Goal: Task Accomplishment & Management: Manage account settings

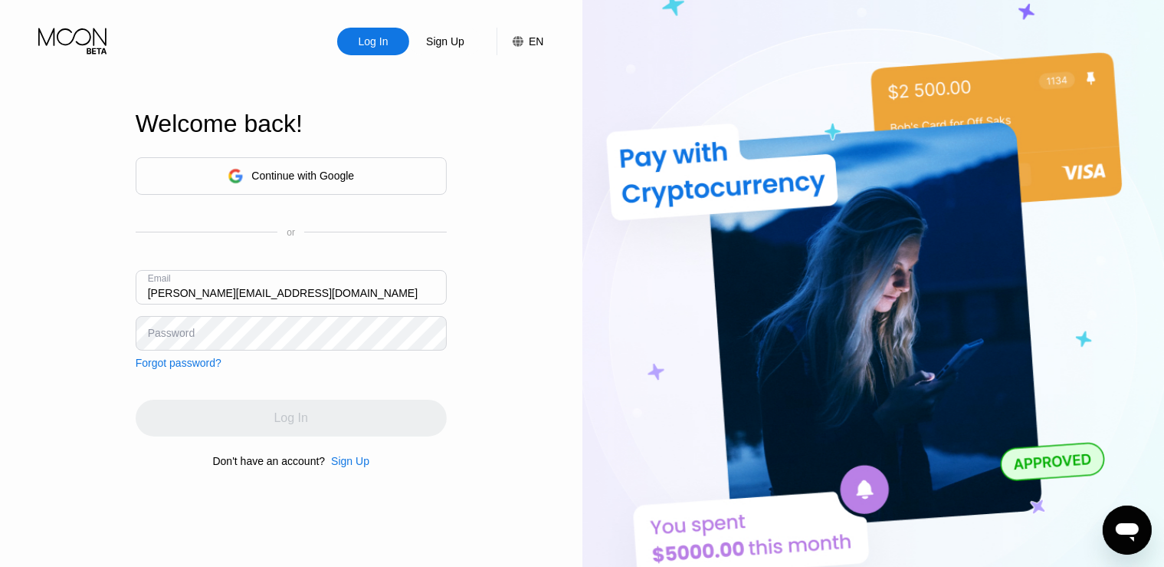
type input "[PERSON_NAME][EMAIL_ADDRESS][DOMAIN_NAME]"
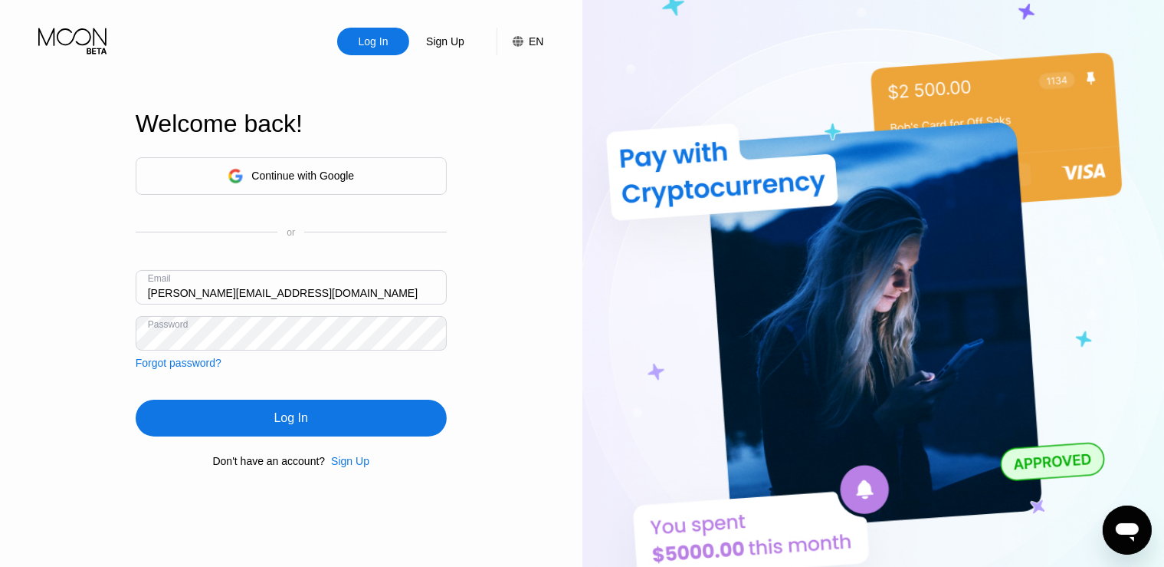
click at [222, 419] on div "Log In" at bounding box center [291, 417] width 311 height 37
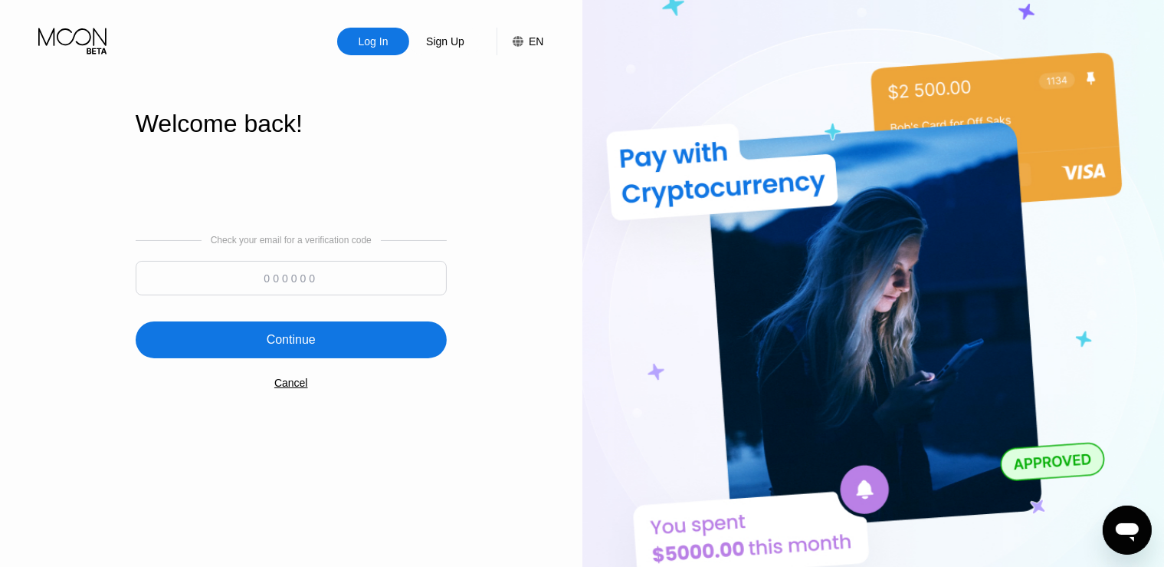
click at [284, 274] on input at bounding box center [291, 278] width 311 height 34
paste input "979096"
type input "979096"
click at [275, 347] on div "Continue" at bounding box center [291, 339] width 49 height 15
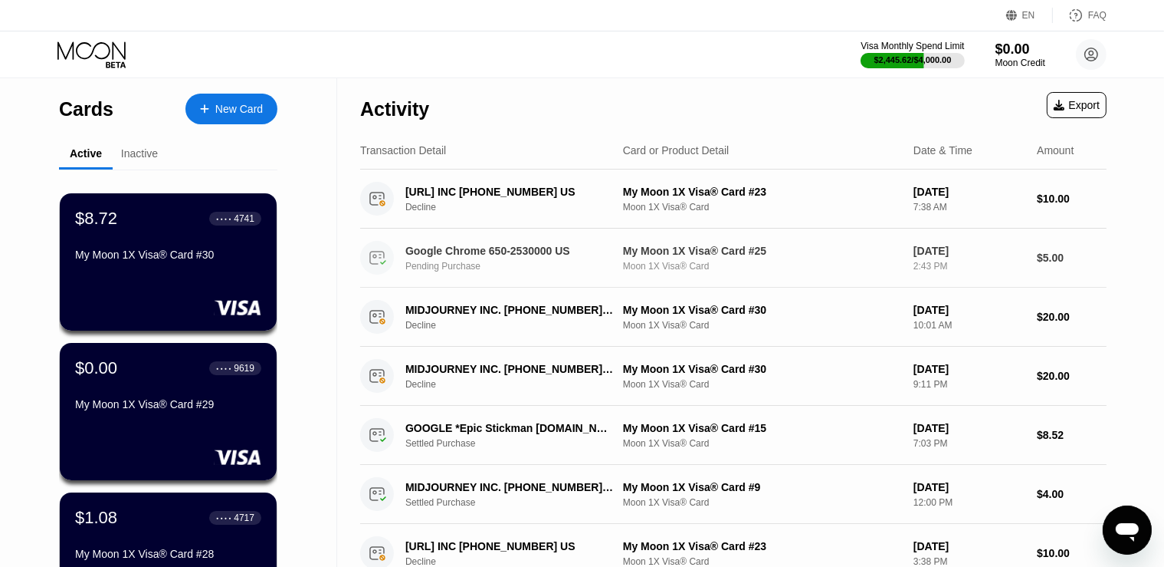
click at [650, 254] on div "My Moon 1X Visa® Card #25" at bounding box center [762, 251] width 278 height 12
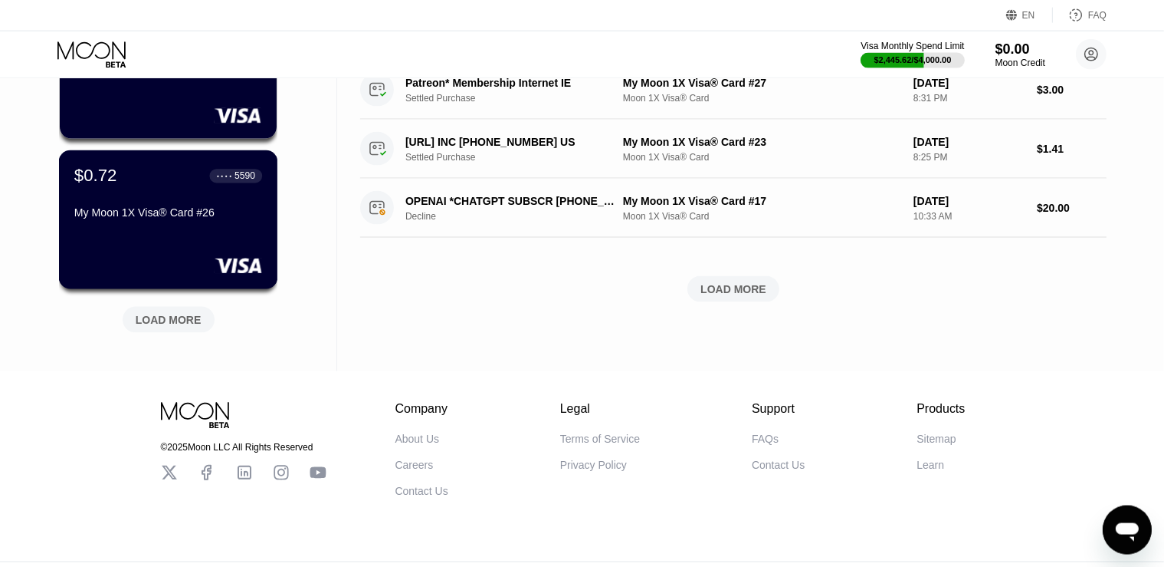
scroll to position [679, 0]
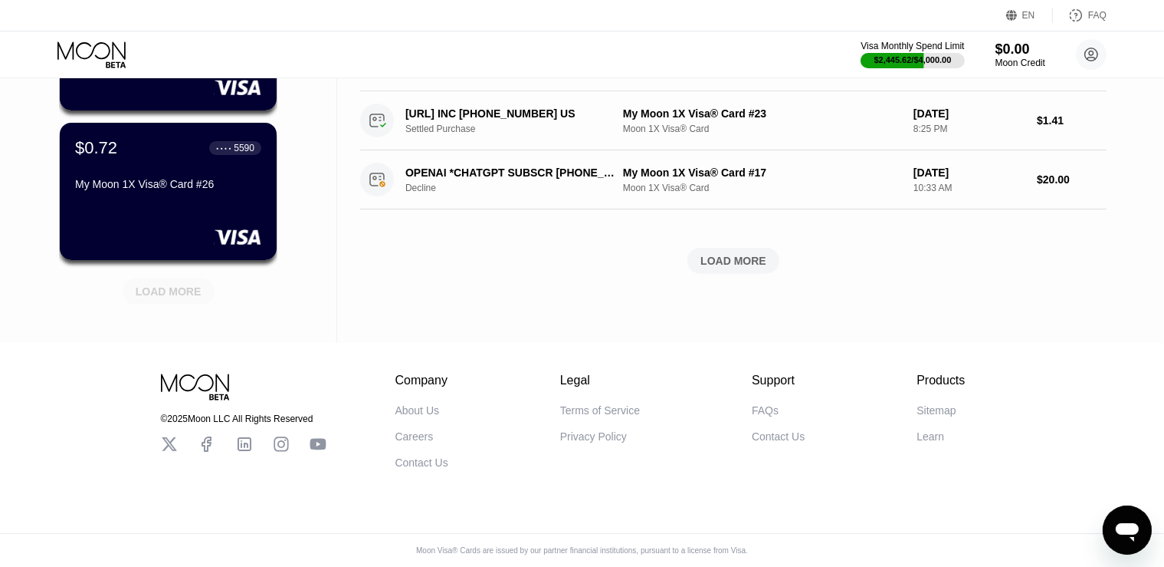
click at [163, 284] on div "LOAD MORE" at bounding box center [169, 291] width 66 height 14
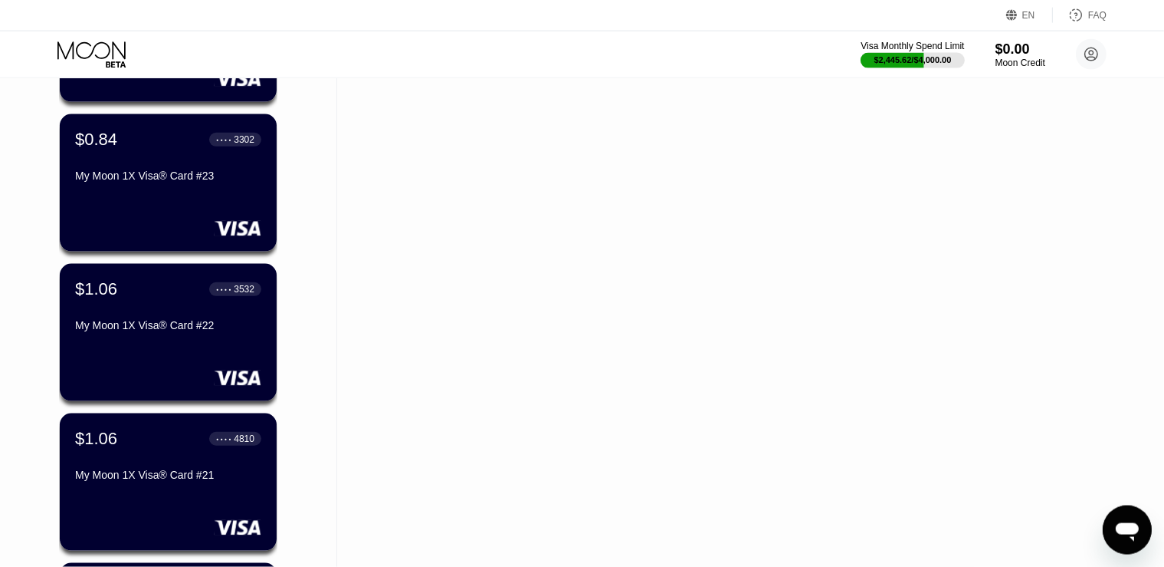
scroll to position [1003, 0]
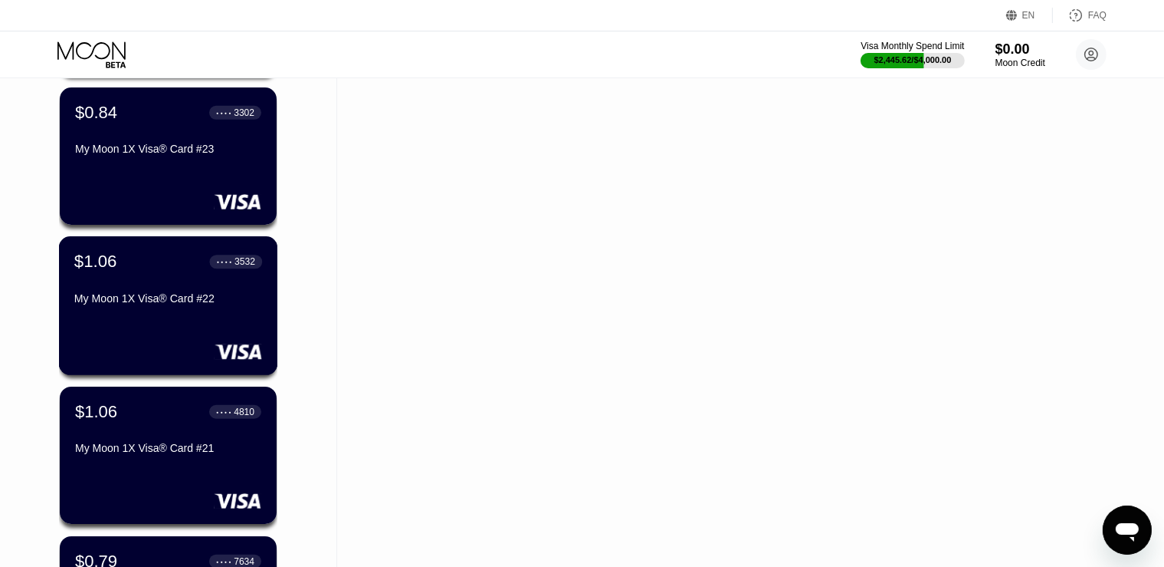
click at [202, 317] on div "$1.06 ● ● ● ● 3532 My Moon 1X Visa® Card #22" at bounding box center [168, 305] width 219 height 139
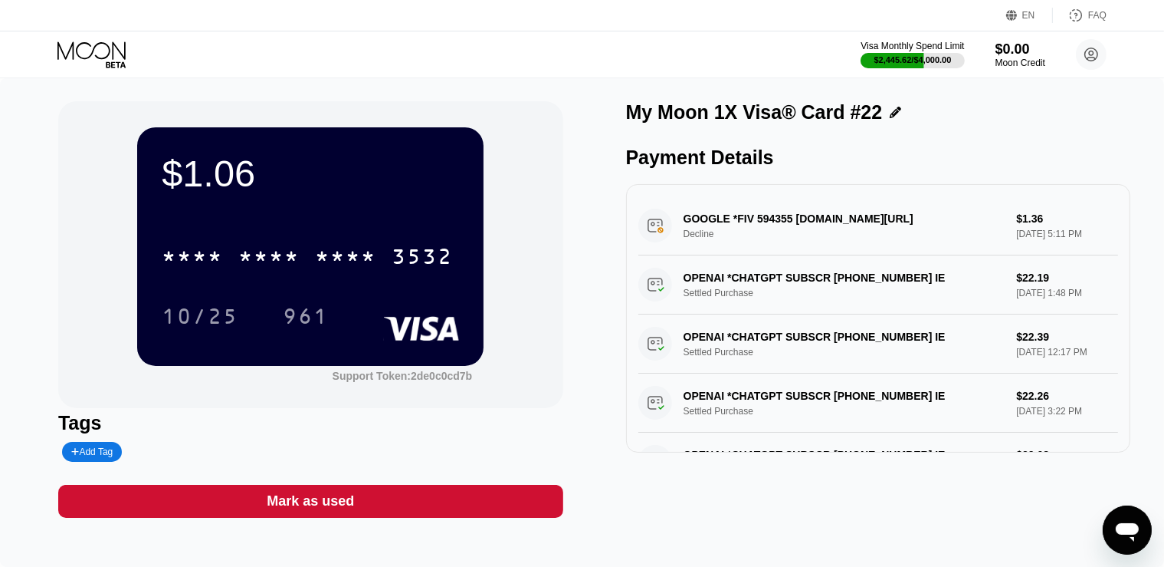
drag, startPoint x: 753, startPoint y: 224, endPoint x: 779, endPoint y: 226, distance: 26.2
click at [779, 226] on div "GOOGLE *FIV 594355 g.co/helppay#GB Decline $1.36 Aug 23, 2025 5:11 PM" at bounding box center [879, 225] width 481 height 59
click at [100, 48] on icon at bounding box center [92, 54] width 71 height 27
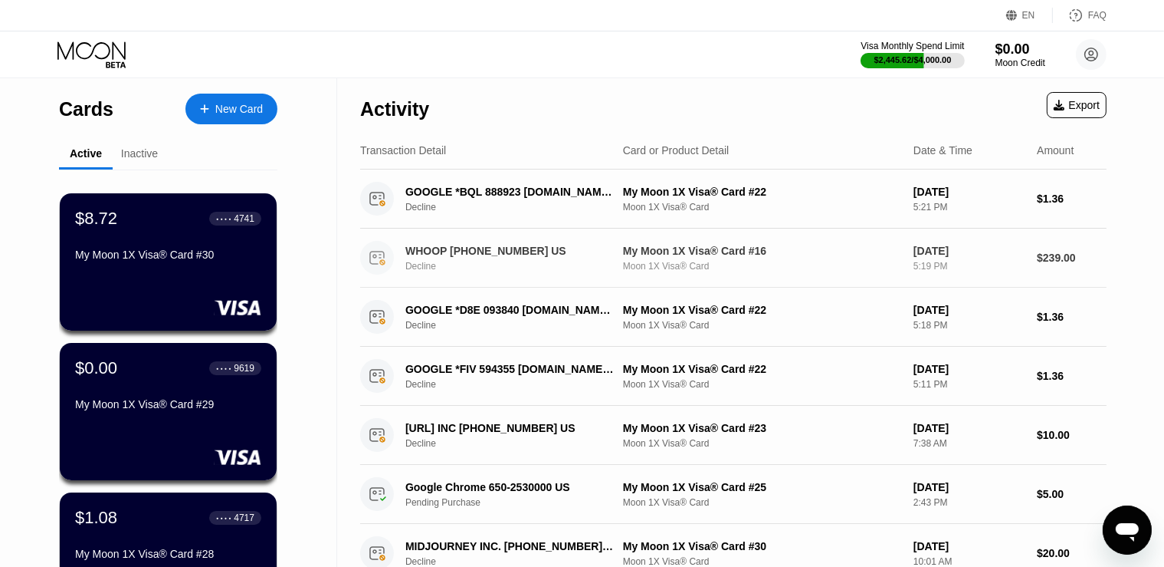
click at [589, 268] on div "Decline" at bounding box center [518, 266] width 225 height 11
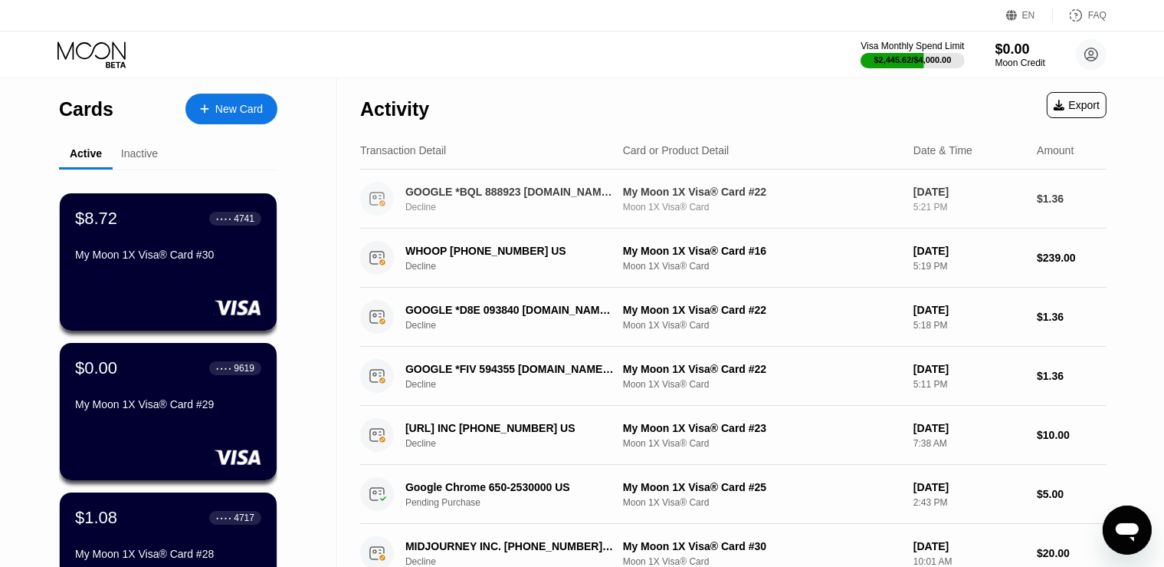
click at [405, 189] on div "GOOGLE *BQL 888923 g.co/helppay#GB Decline" at bounding box center [485, 199] width 251 height 34
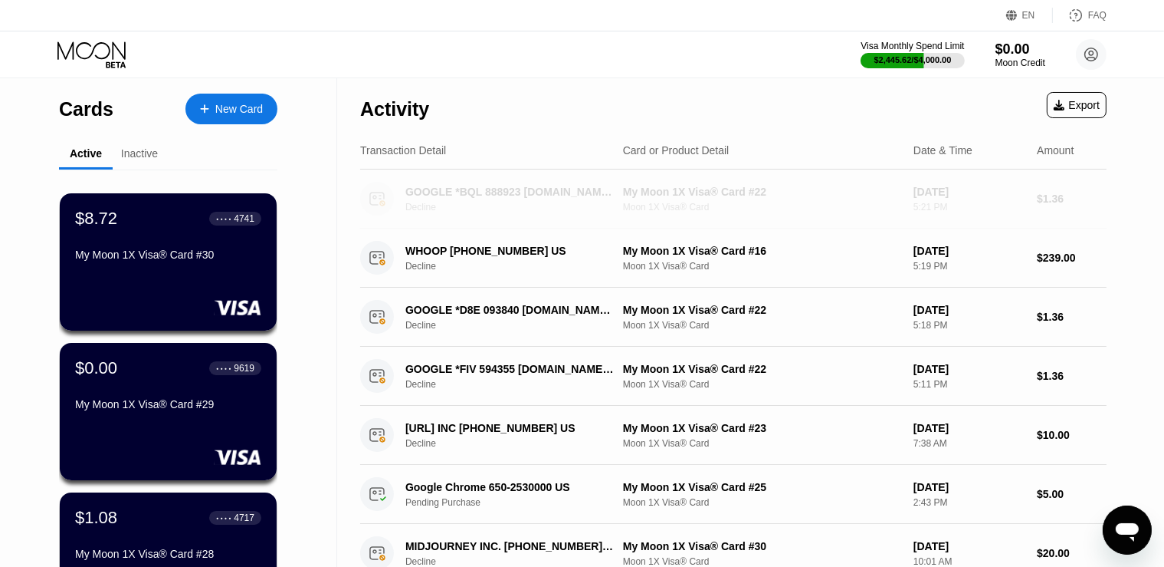
drag, startPoint x: 405, startPoint y: 189, endPoint x: 439, endPoint y: 192, distance: 34.6
click at [439, 192] on div "GOOGLE *BQL 888923 g.co/helppay#GB Decline" at bounding box center [485, 199] width 251 height 34
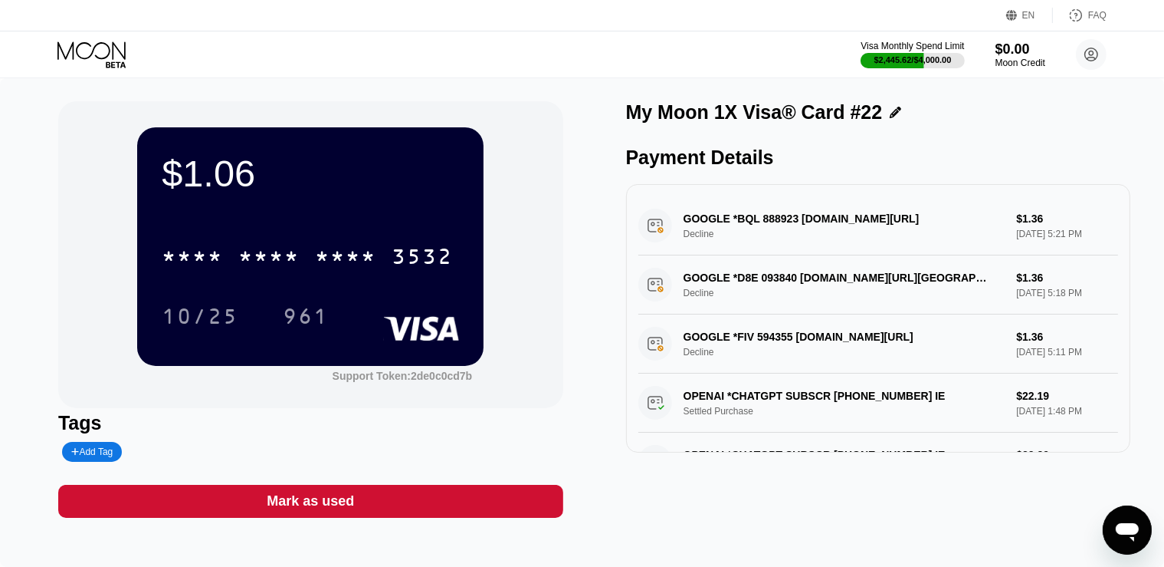
click at [72, 42] on icon at bounding box center [92, 54] width 71 height 27
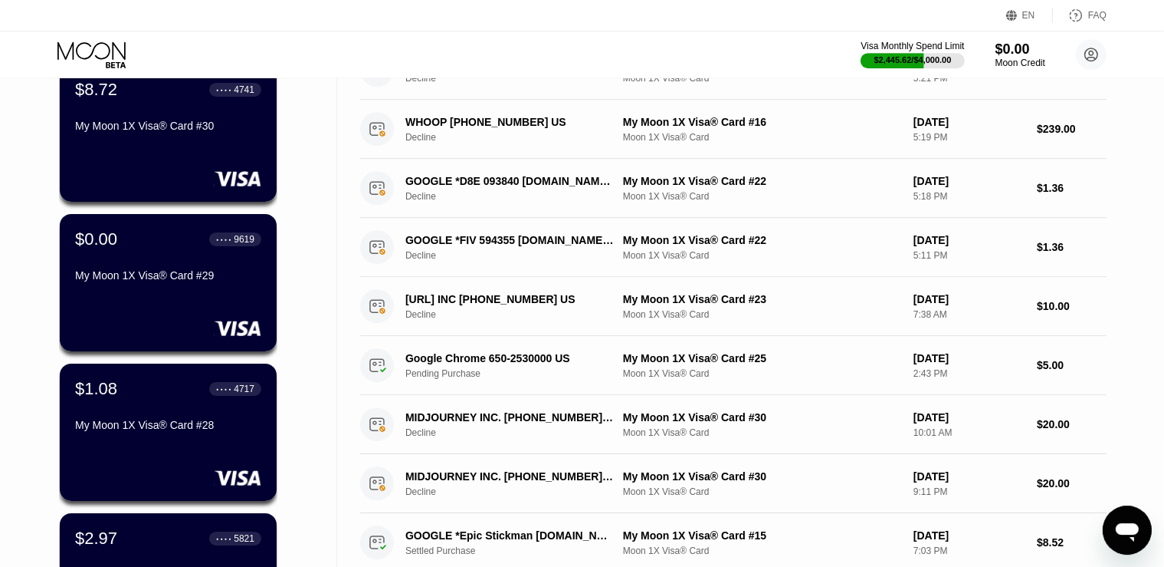
scroll to position [80, 0]
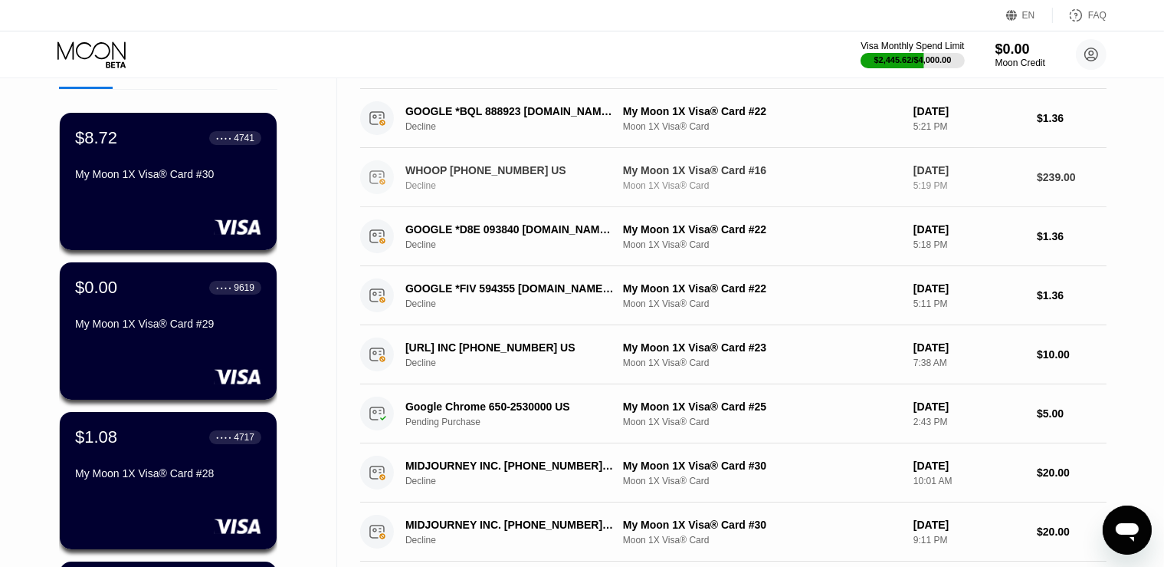
click at [553, 174] on div "WHOOP +18339480566 US" at bounding box center [511, 170] width 210 height 12
click at [728, 173] on div "My Moon 1X Visa® Card #16" at bounding box center [762, 170] width 278 height 12
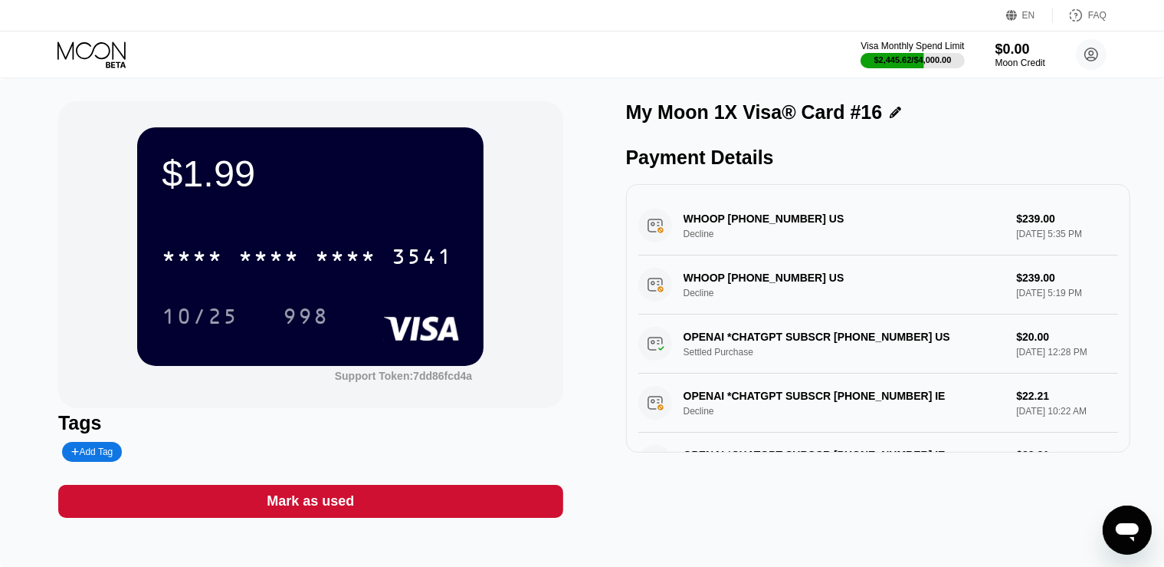
click at [112, 47] on icon at bounding box center [92, 54] width 71 height 27
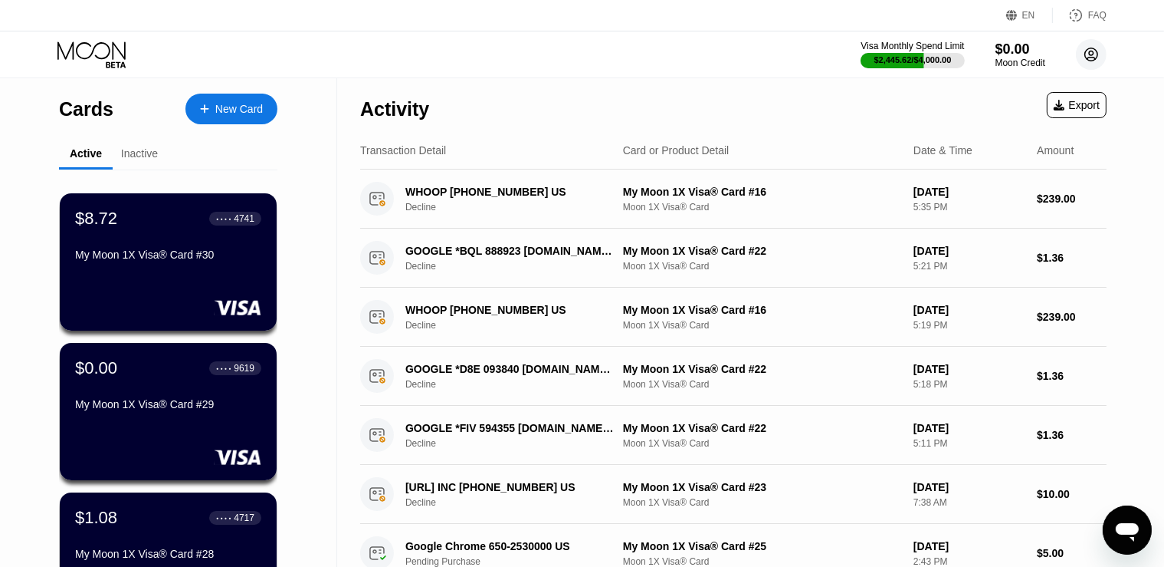
click at [1097, 54] on circle at bounding box center [1091, 54] width 31 height 31
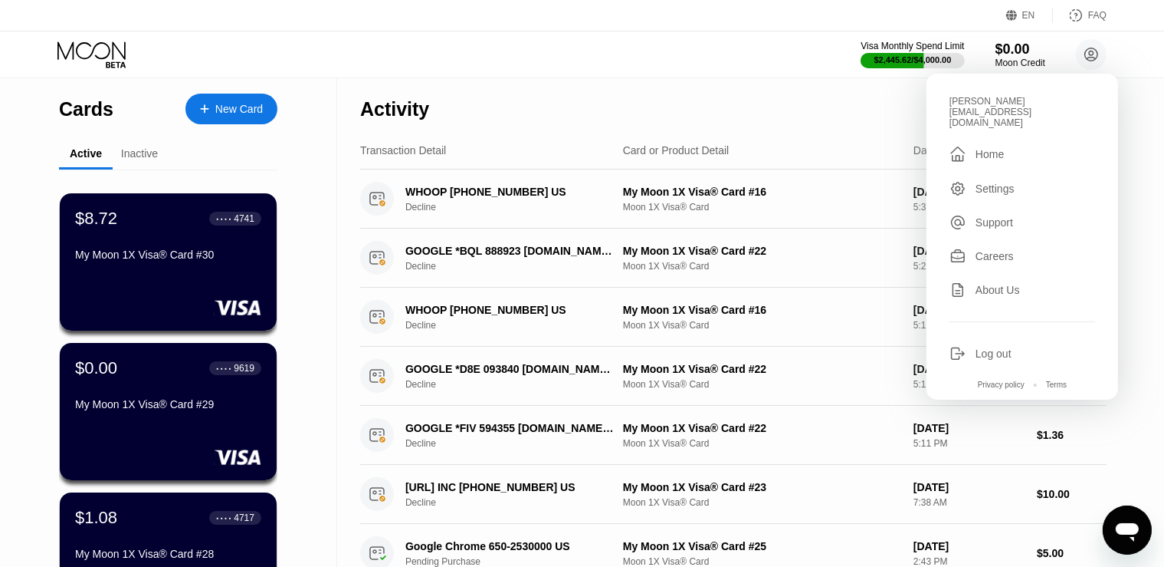
click at [1002, 347] on div "Log out" at bounding box center [994, 353] width 36 height 12
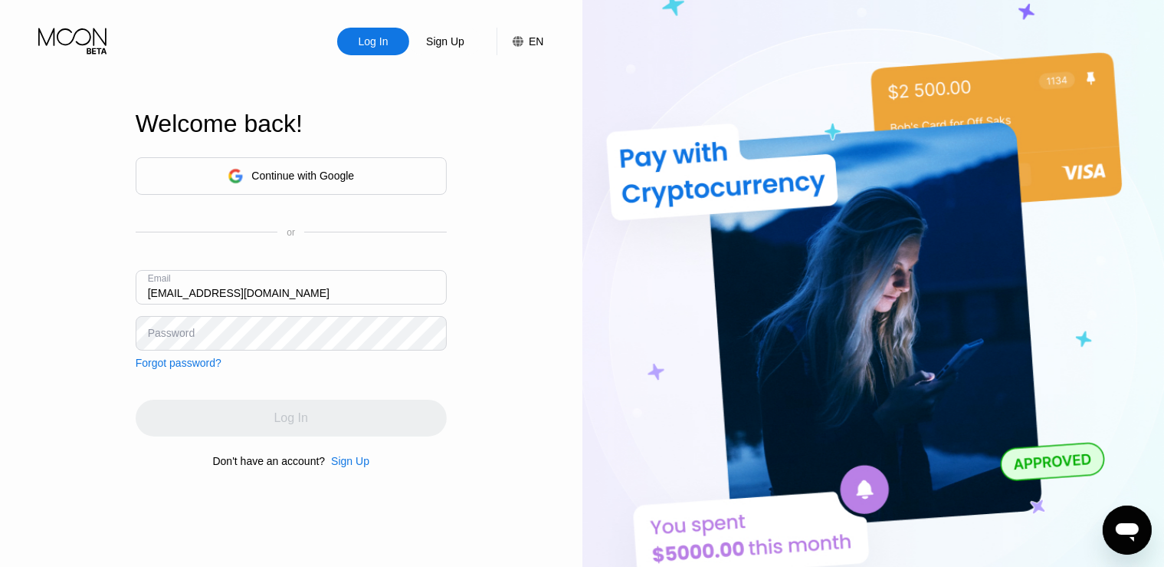
type input "[EMAIL_ADDRESS][DOMAIN_NAME]"
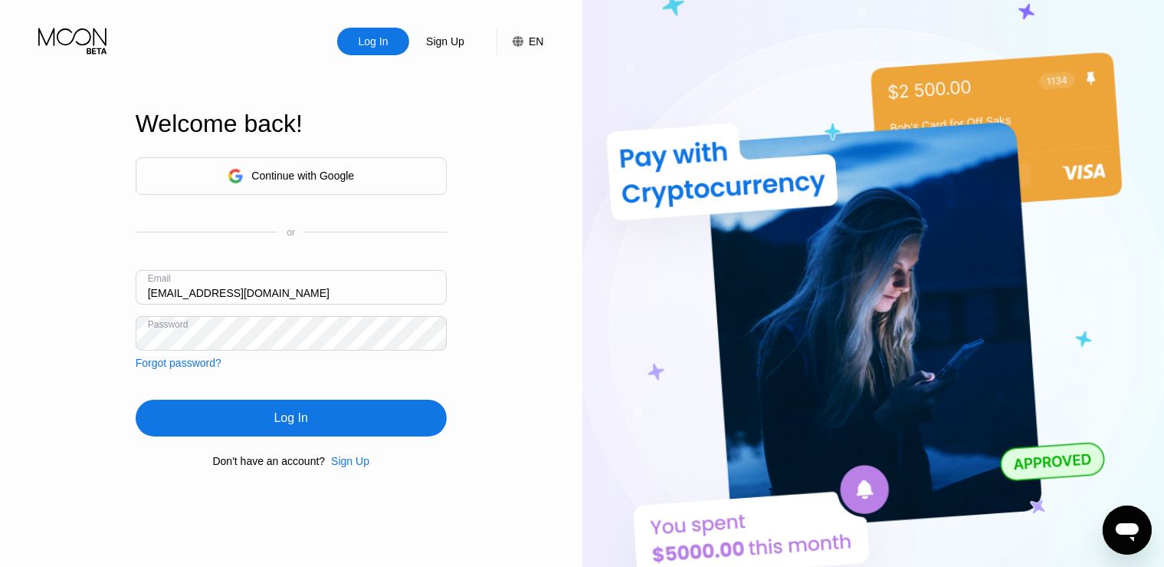
click at [243, 429] on div "Log In" at bounding box center [291, 417] width 311 height 37
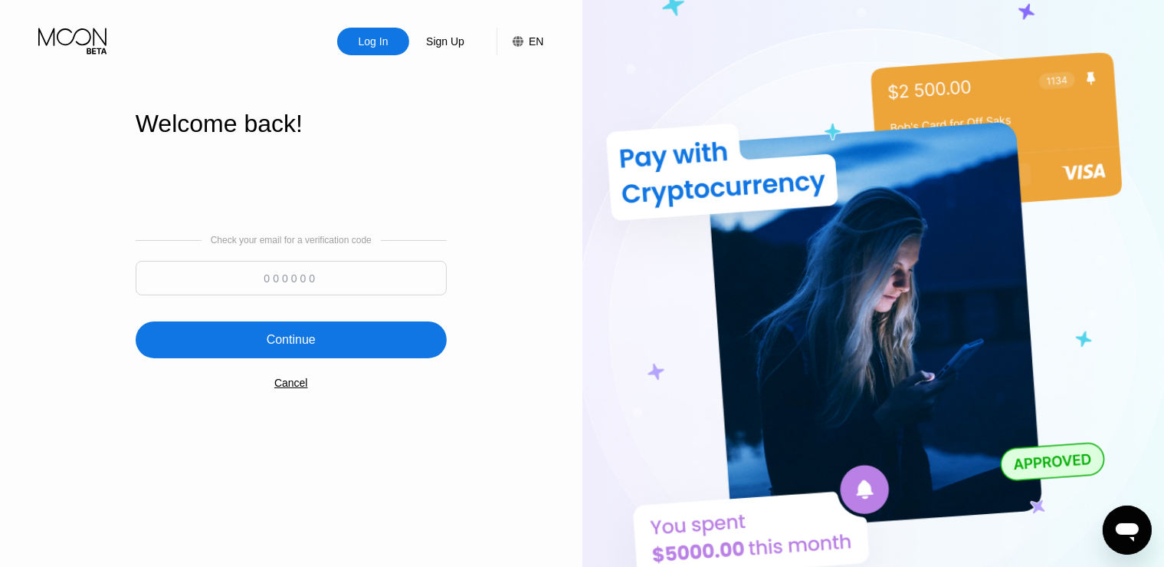
click at [281, 285] on input at bounding box center [291, 278] width 311 height 34
paste input "317931"
type input "317931"
click at [253, 342] on div "Continue" at bounding box center [291, 339] width 311 height 37
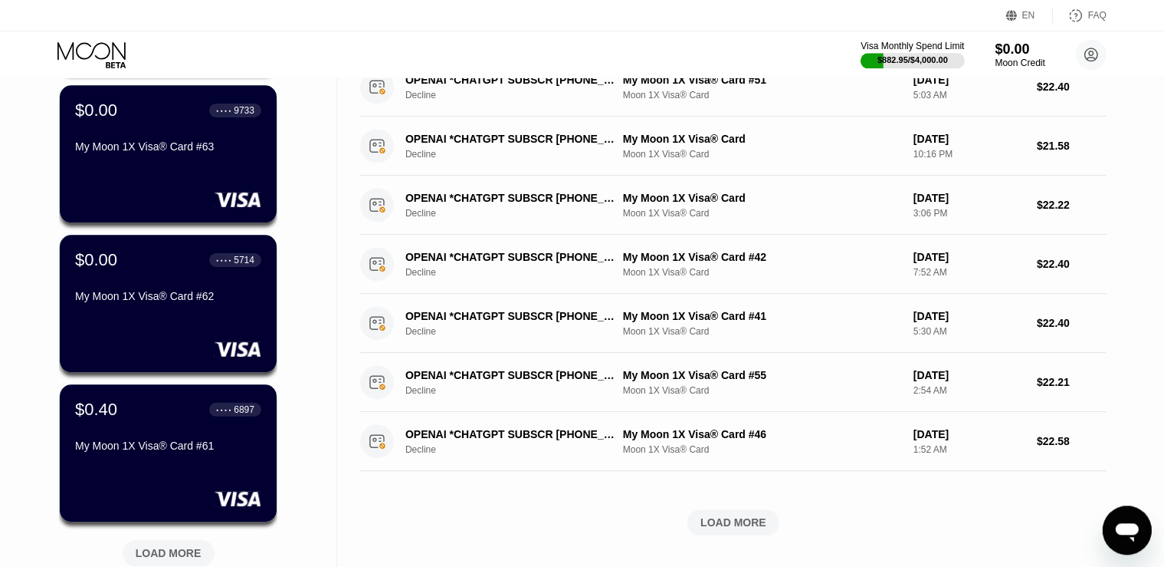
scroll to position [485, 0]
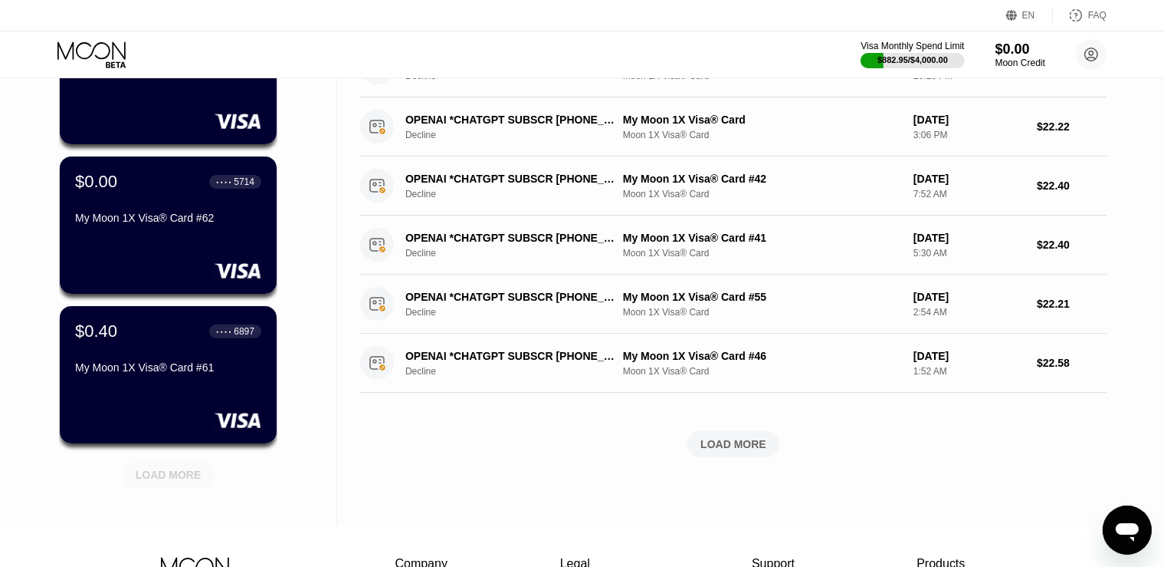
click at [167, 471] on div "LOAD MORE" at bounding box center [169, 475] width 66 height 14
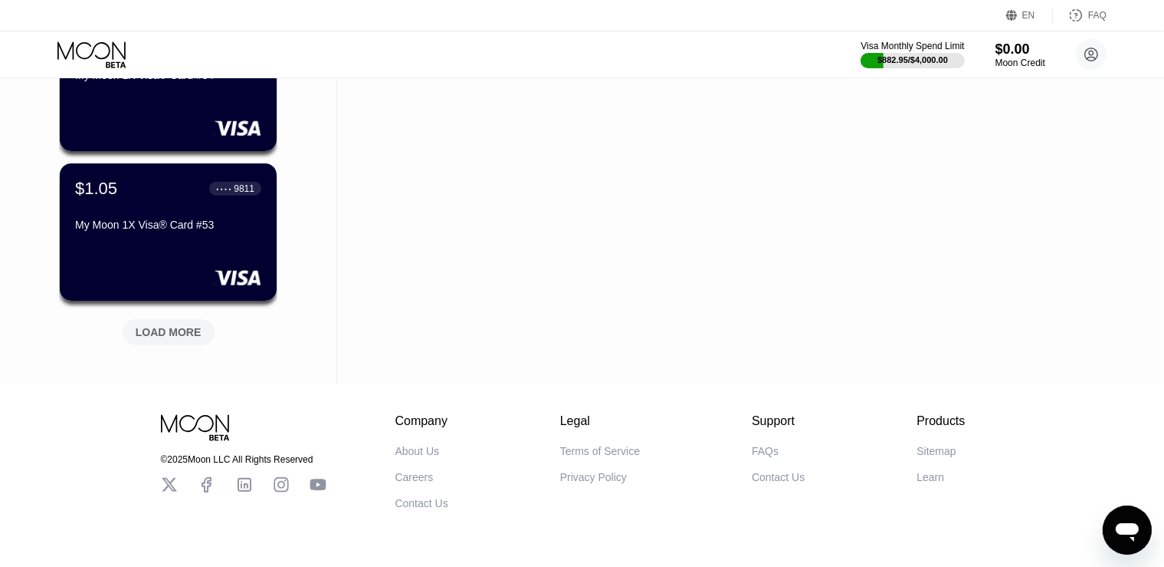
scroll to position [1376, 0]
click at [185, 333] on div "LOAD MORE" at bounding box center [169, 331] width 66 height 14
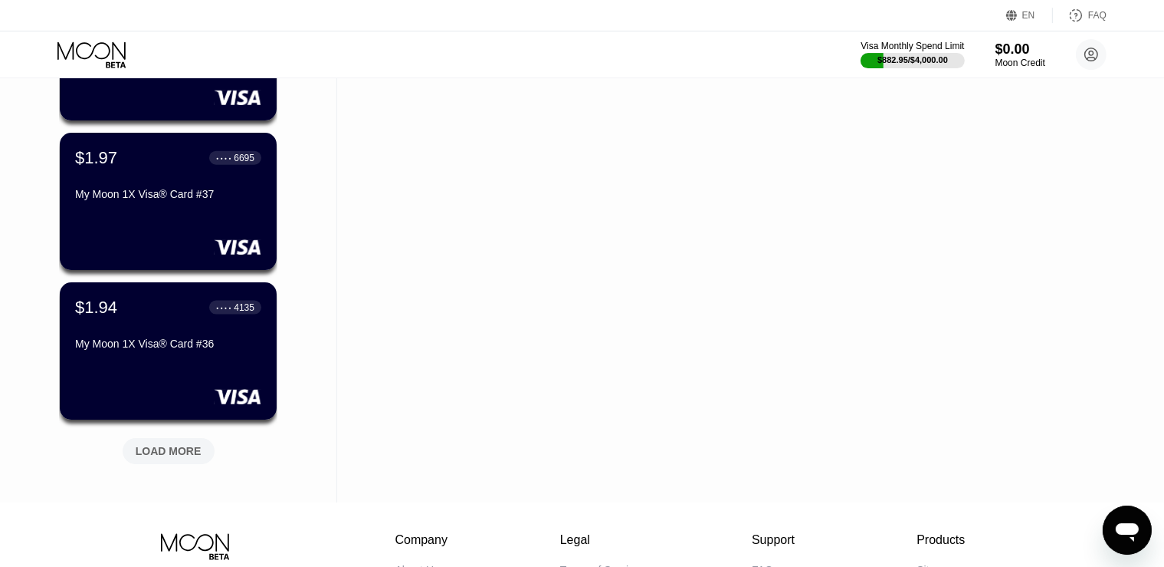
scroll to position [2024, 0]
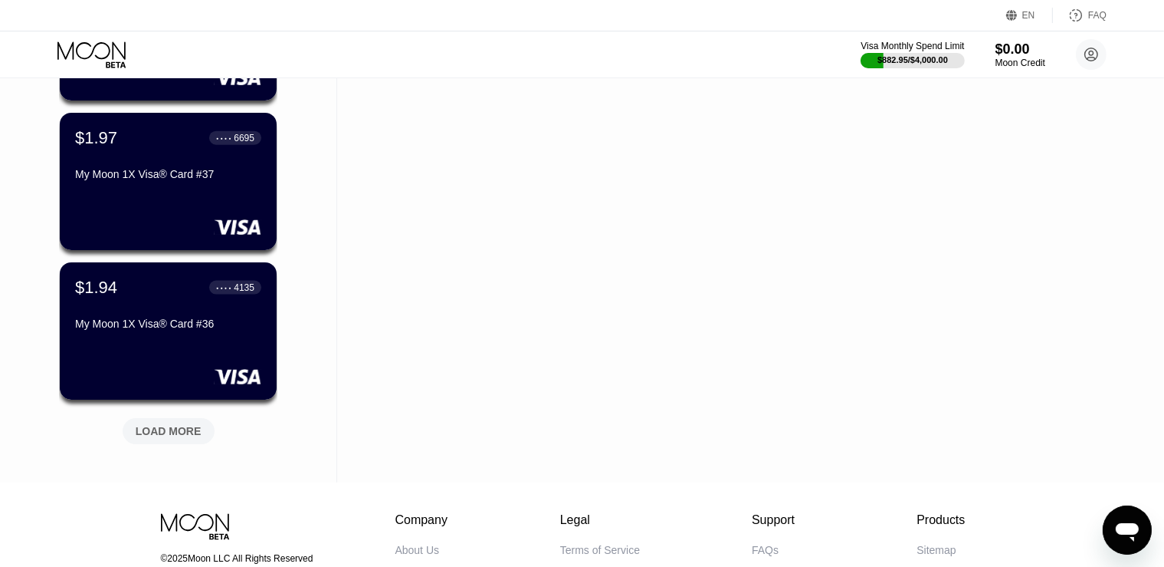
click at [182, 431] on div "LOAD MORE" at bounding box center [169, 431] width 66 height 14
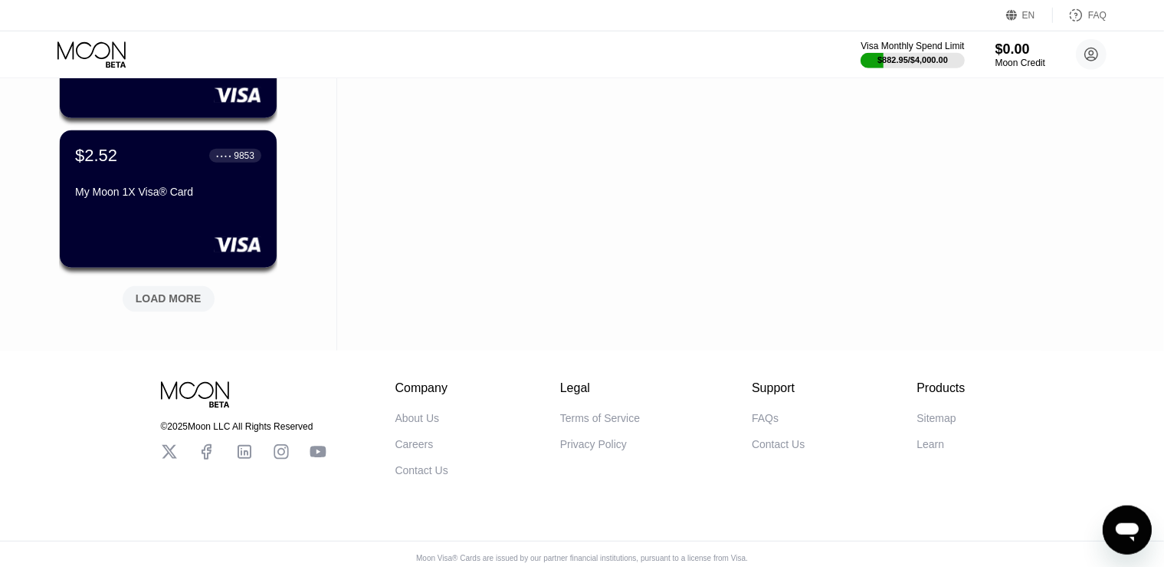
scroll to position [2914, 0]
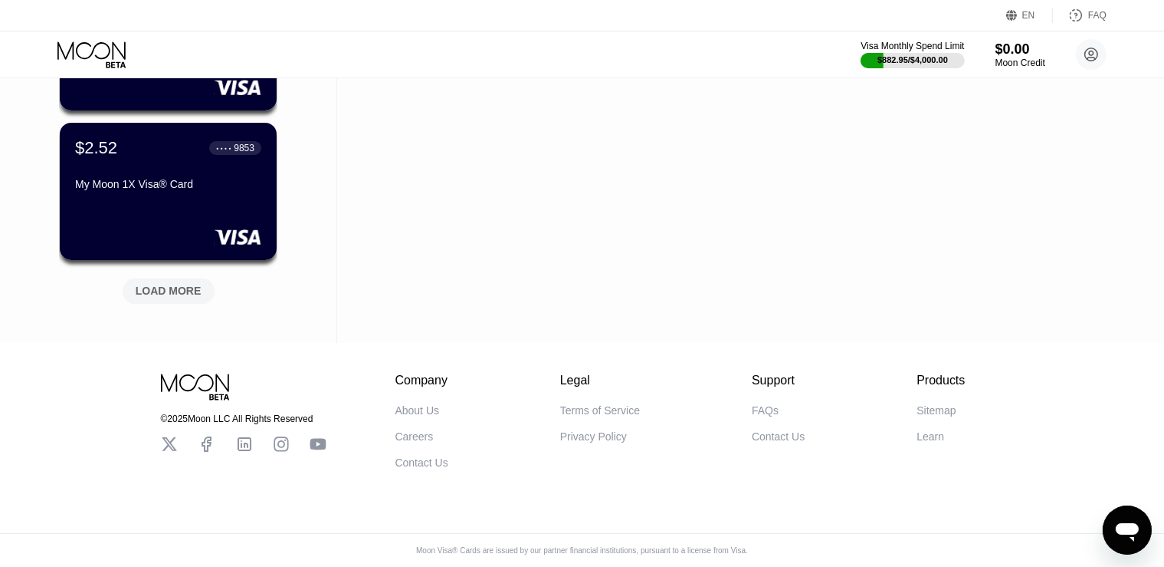
click at [161, 294] on div "LOAD MORE" at bounding box center [169, 291] width 66 height 14
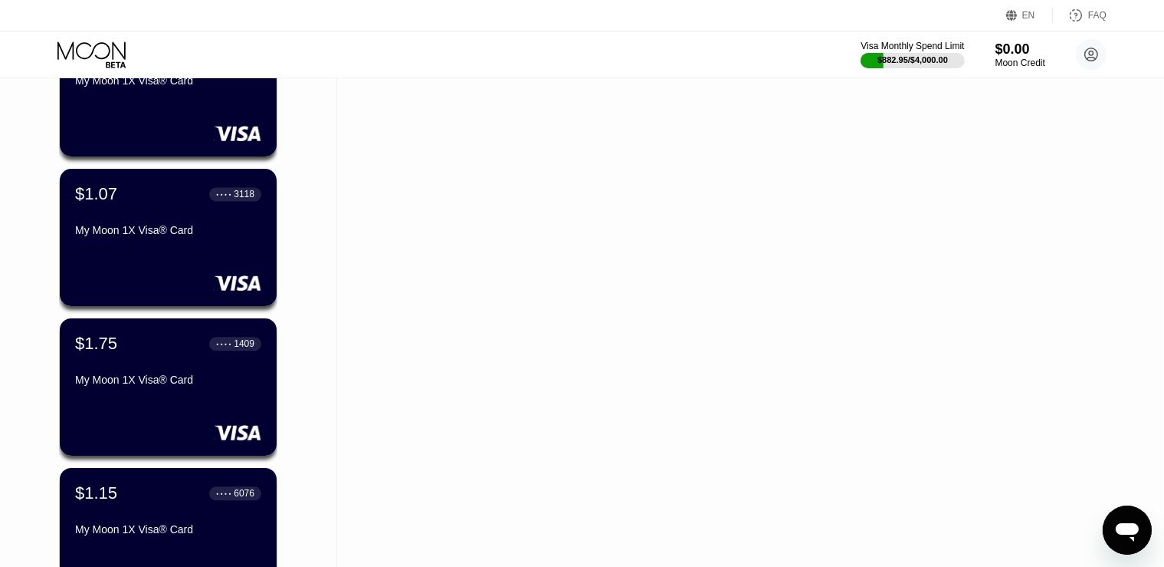
scroll to position [3480, 0]
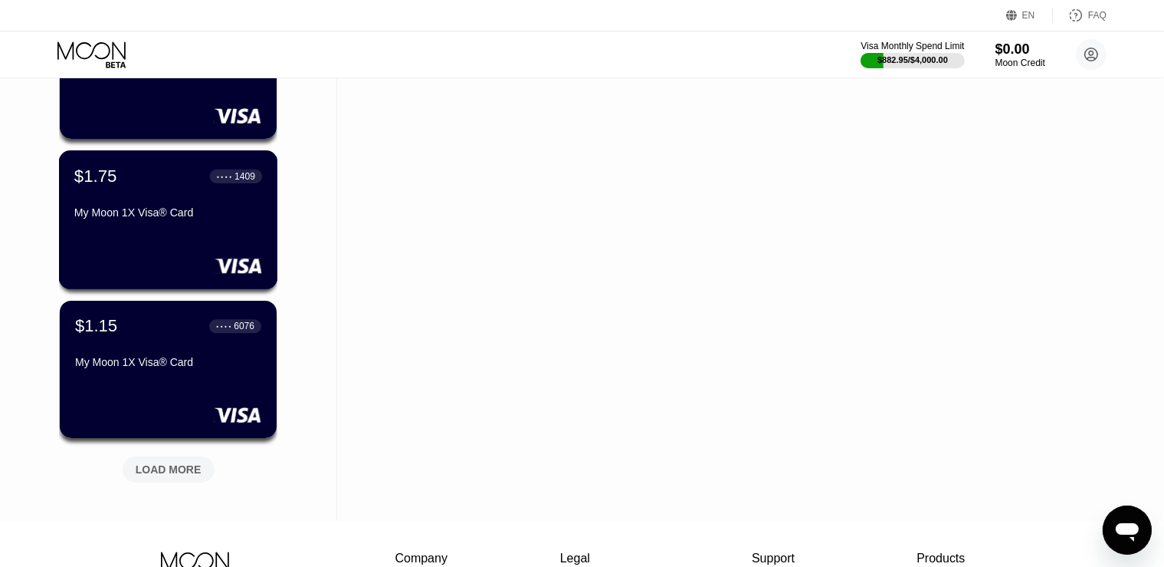
click at [162, 216] on div "My Moon 1X Visa® Card" at bounding box center [168, 212] width 188 height 12
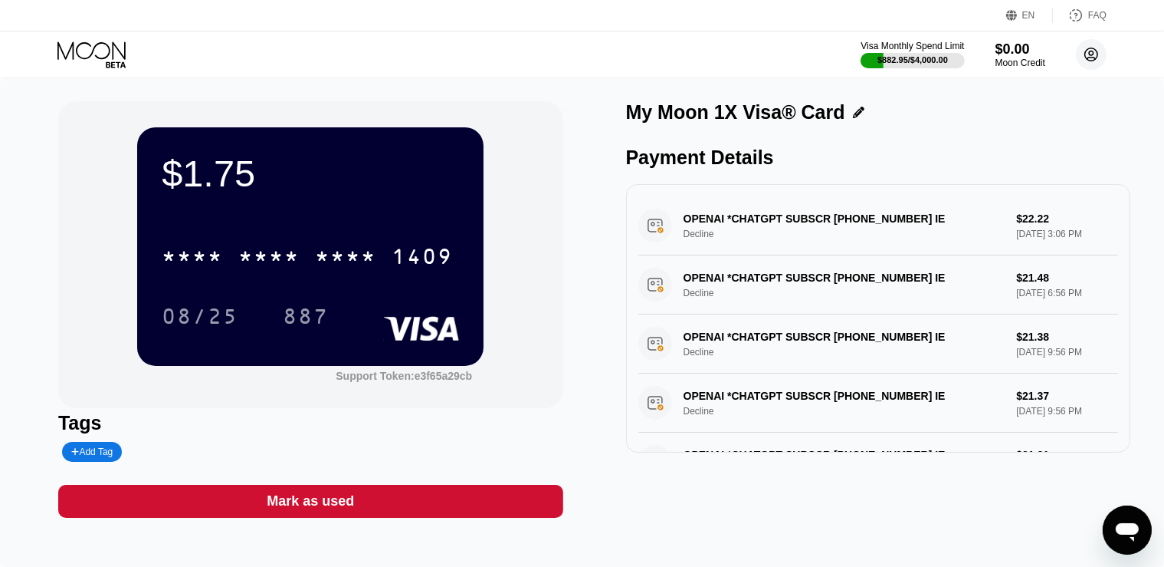
click at [1092, 57] on circle at bounding box center [1091, 54] width 31 height 31
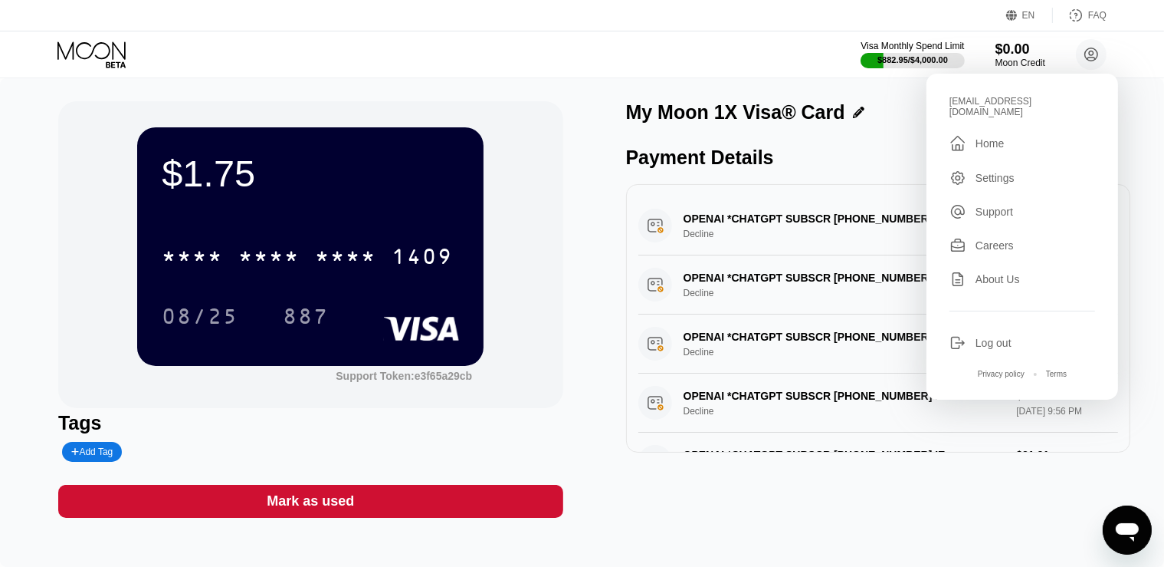
click at [983, 337] on div "Log out" at bounding box center [994, 343] width 36 height 12
